Goal: Information Seeking & Learning: Get advice/opinions

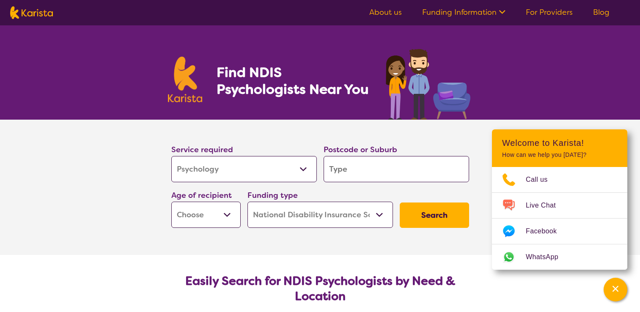
select select "Psychology"
select select "NDIS"
select select "Psychology"
select select "NDIS"
click at [345, 170] on input "search" at bounding box center [397, 169] width 146 height 26
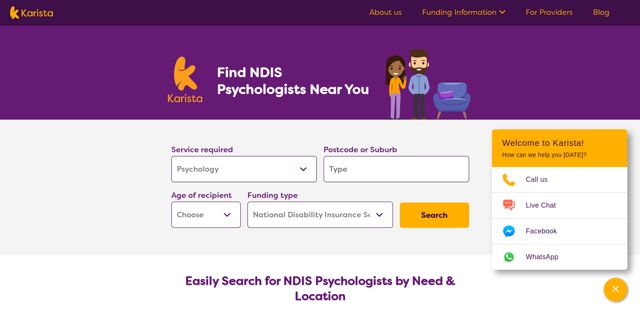
type input "a"
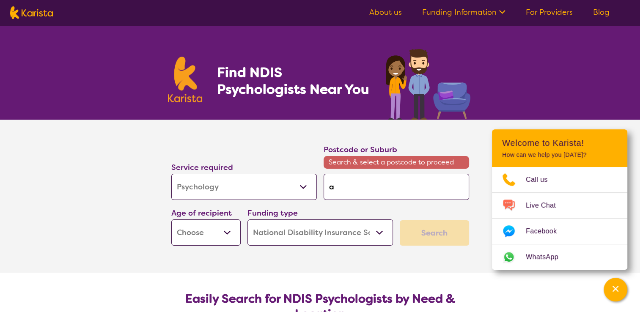
type input "al"
type input "alk"
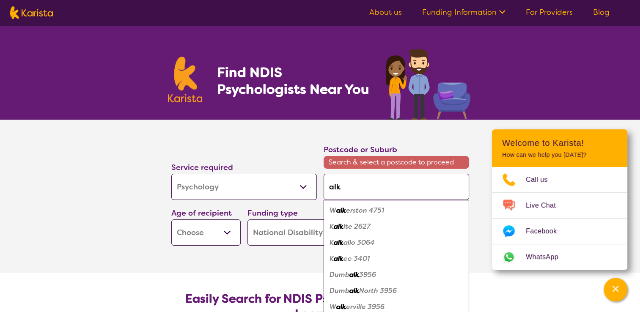
type input "alki"
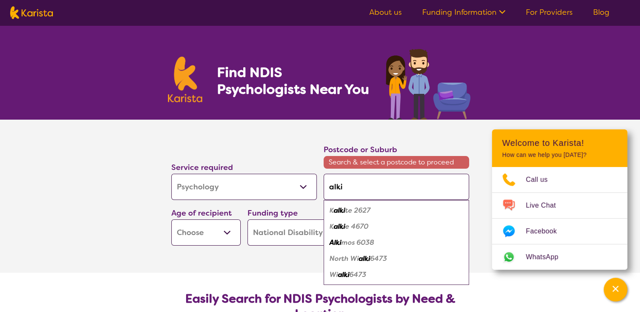
type input "alkim"
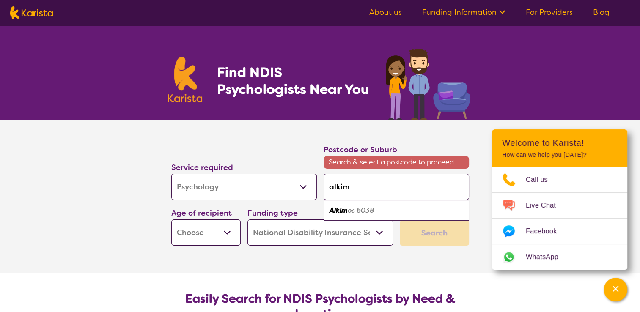
click at [353, 212] on em "os 6038" at bounding box center [361, 210] width 27 height 9
type input "6038"
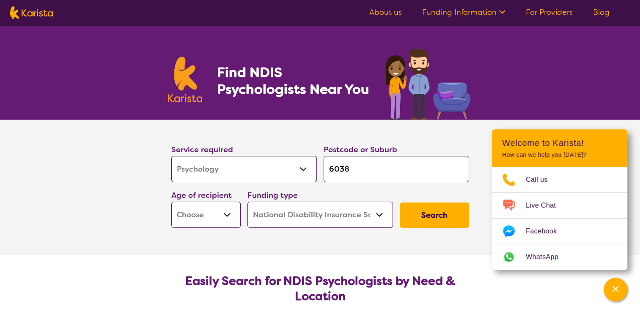
click at [227, 215] on select "Early Childhood - 0 to 9 Child - 10 to 11 Adolescent - 12 to 17 Adult - 18 to 6…" at bounding box center [205, 215] width 69 height 26
select select "AS"
click at [171, 202] on select "Early Childhood - 0 to 9 Child - 10 to 11 Adolescent - 12 to 17 Adult - 18 to 6…" at bounding box center [205, 215] width 69 height 26
select select "AS"
click at [434, 221] on button "Search" at bounding box center [434, 215] width 69 height 25
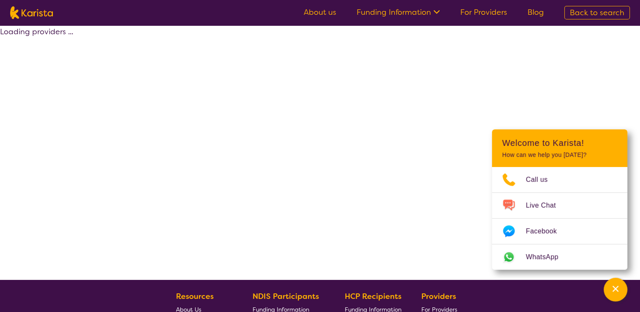
select select "by_score"
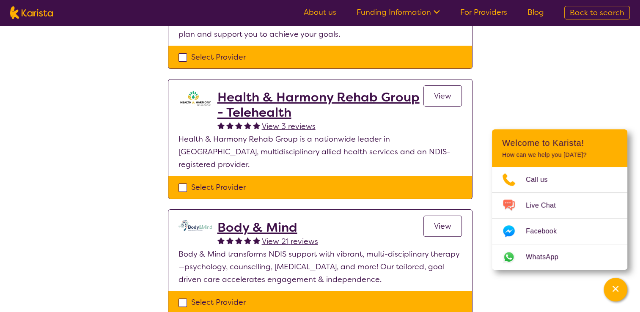
scroll to position [225, 0]
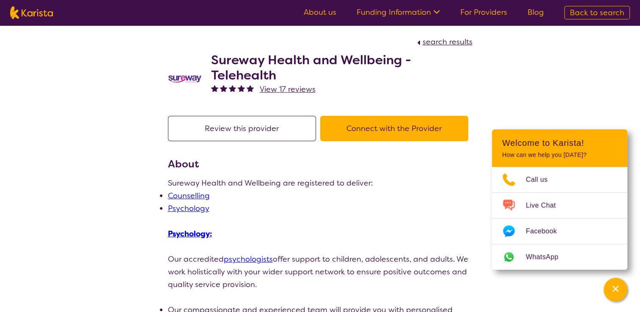
click at [439, 10] on icon at bounding box center [435, 11] width 9 height 9
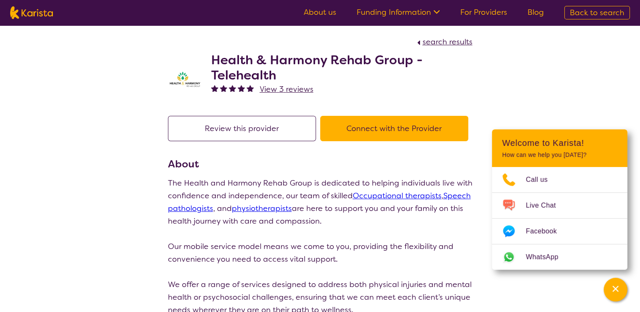
click at [418, 19] on ul "About us Funding Information NDIS - National Disability Insurance Scheme HCP - …" at bounding box center [424, 13] width 261 height 14
click at [418, 14] on link "Funding Information" at bounding box center [398, 12] width 83 height 10
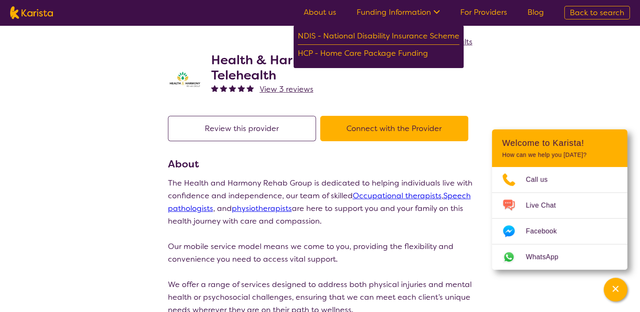
click at [384, 79] on h2 "Health & Harmony Rehab Group - Telehealth" at bounding box center [342, 67] width 262 height 30
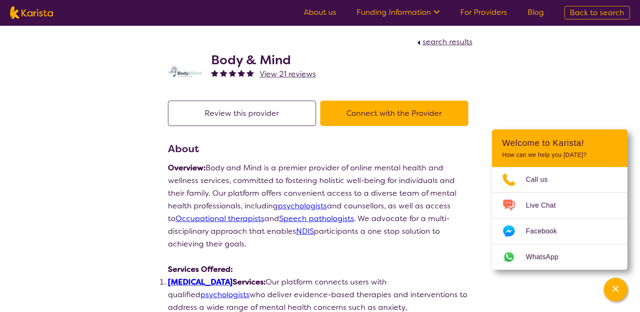
click at [354, 117] on button "Connect with the Provider" at bounding box center [394, 113] width 148 height 25
